Goal: Task Accomplishment & Management: Complete application form

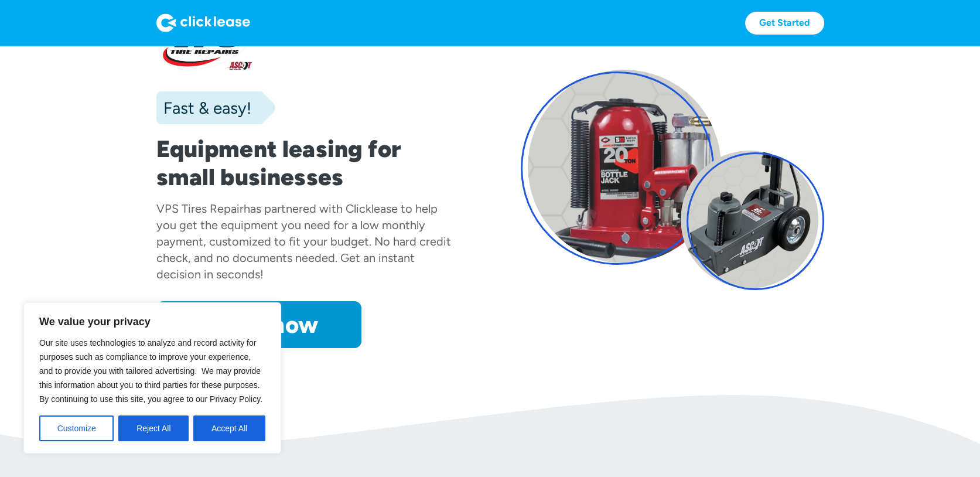
scroll to position [59, 0]
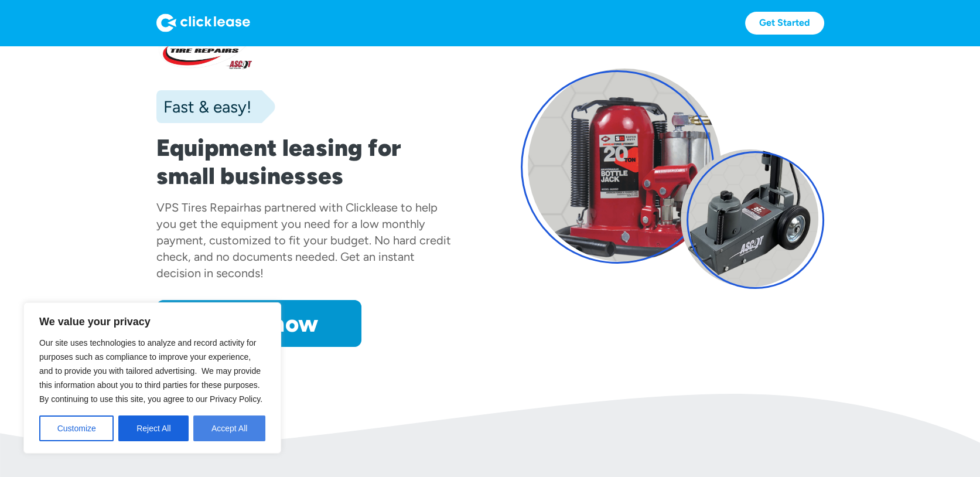
click at [231, 433] on button "Accept All" at bounding box center [229, 428] width 72 height 26
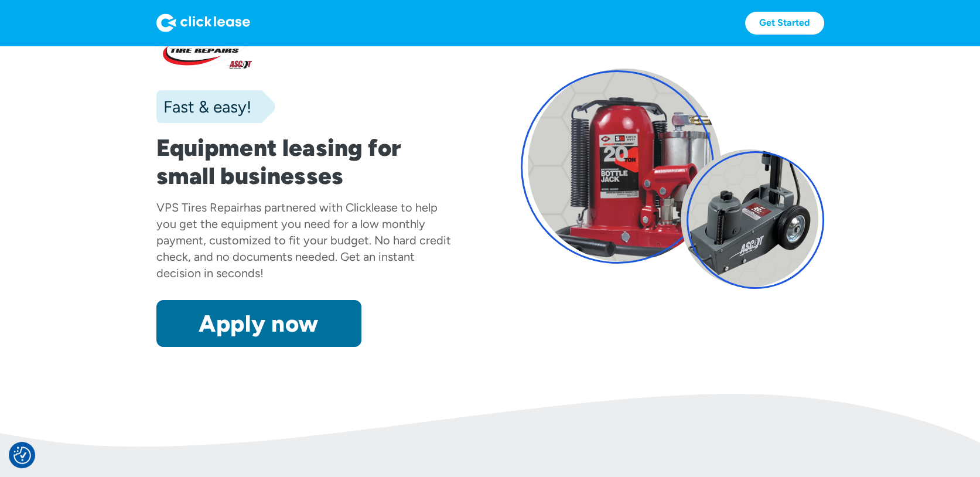
click at [261, 336] on link "Apply now" at bounding box center [258, 323] width 205 height 47
